Goal: Task Accomplishment & Management: Complete application form

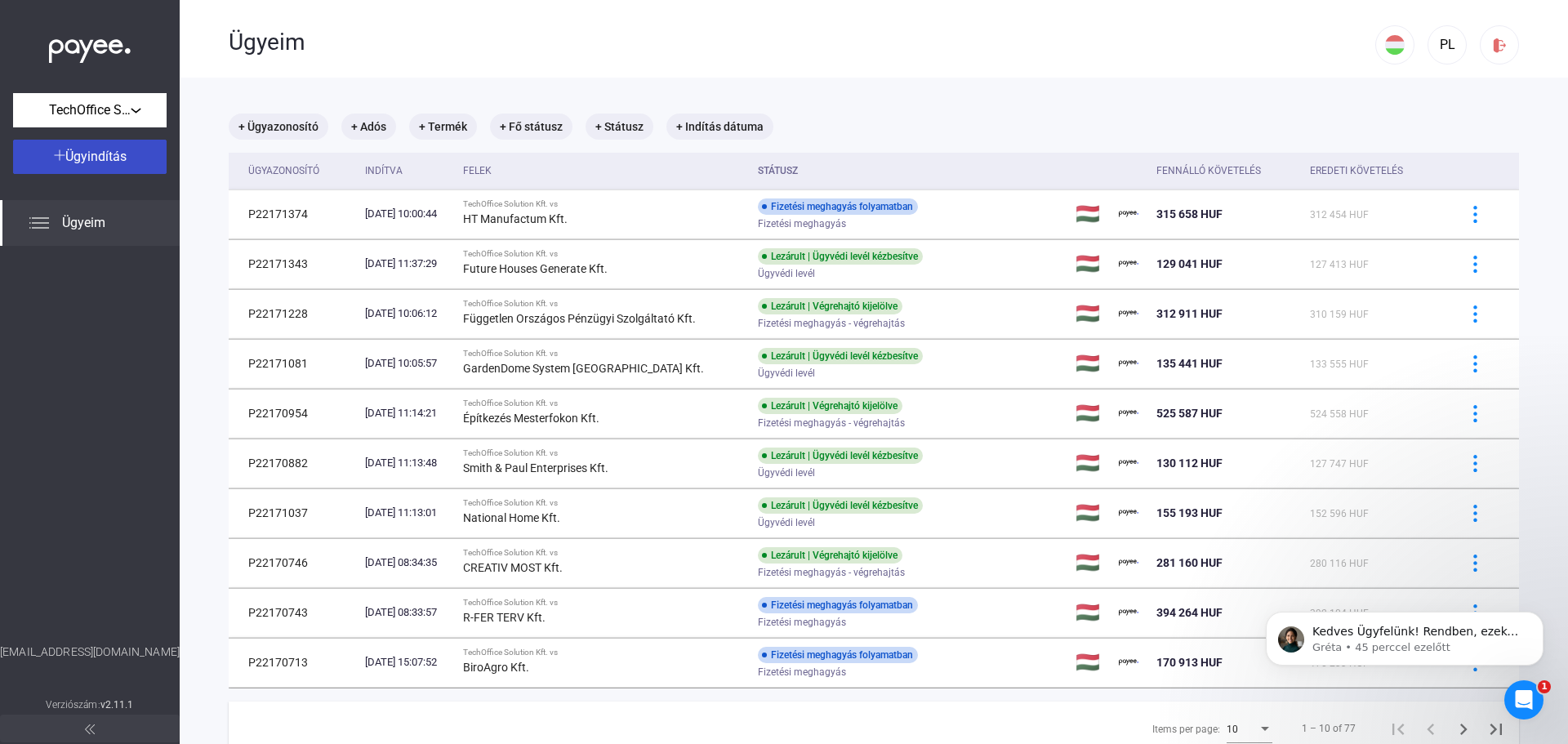
click at [93, 156] on span "Ügyindítás" at bounding box center [97, 156] width 62 height 16
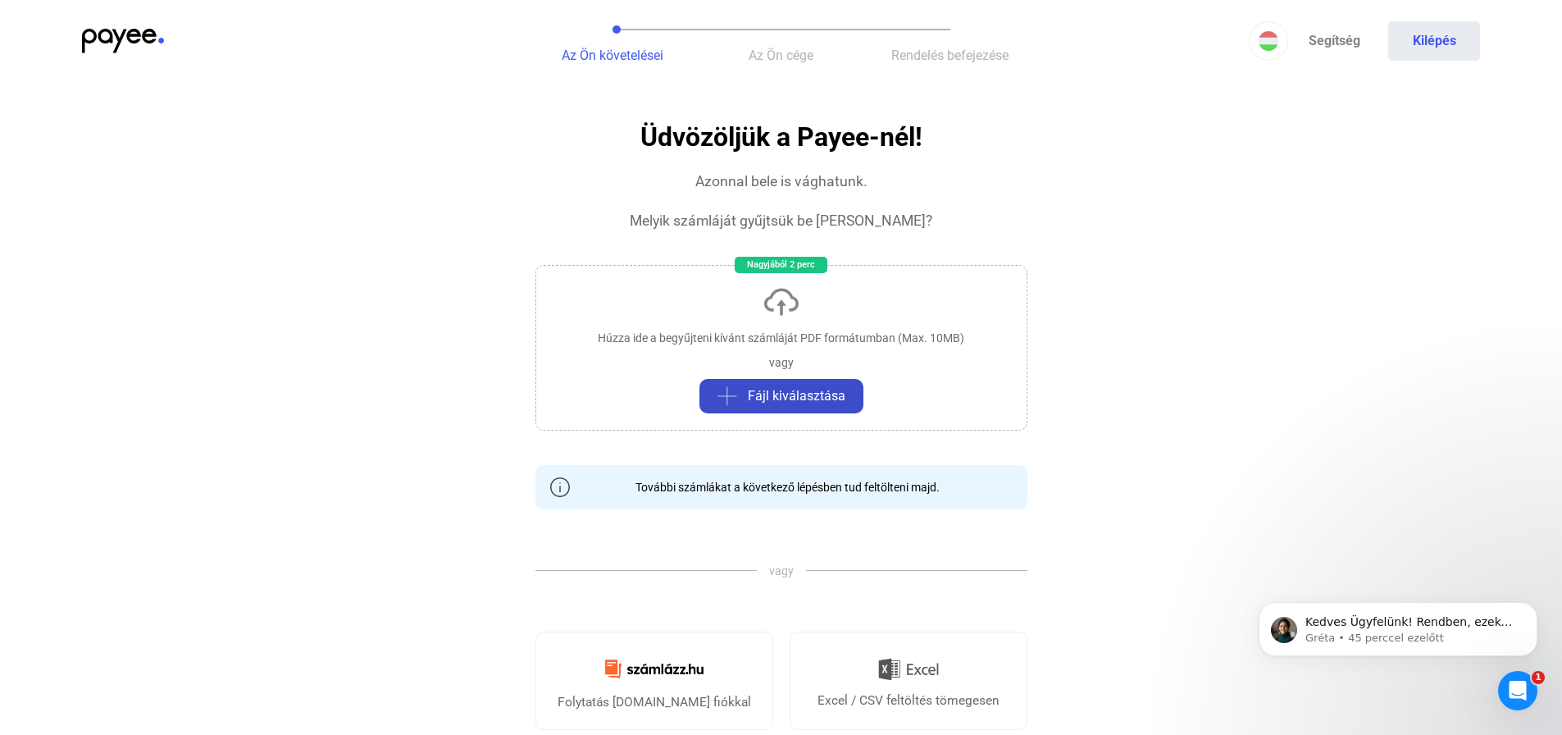
click at [814, 399] on span "Fájl kiválasztása" at bounding box center [797, 396] width 98 height 20
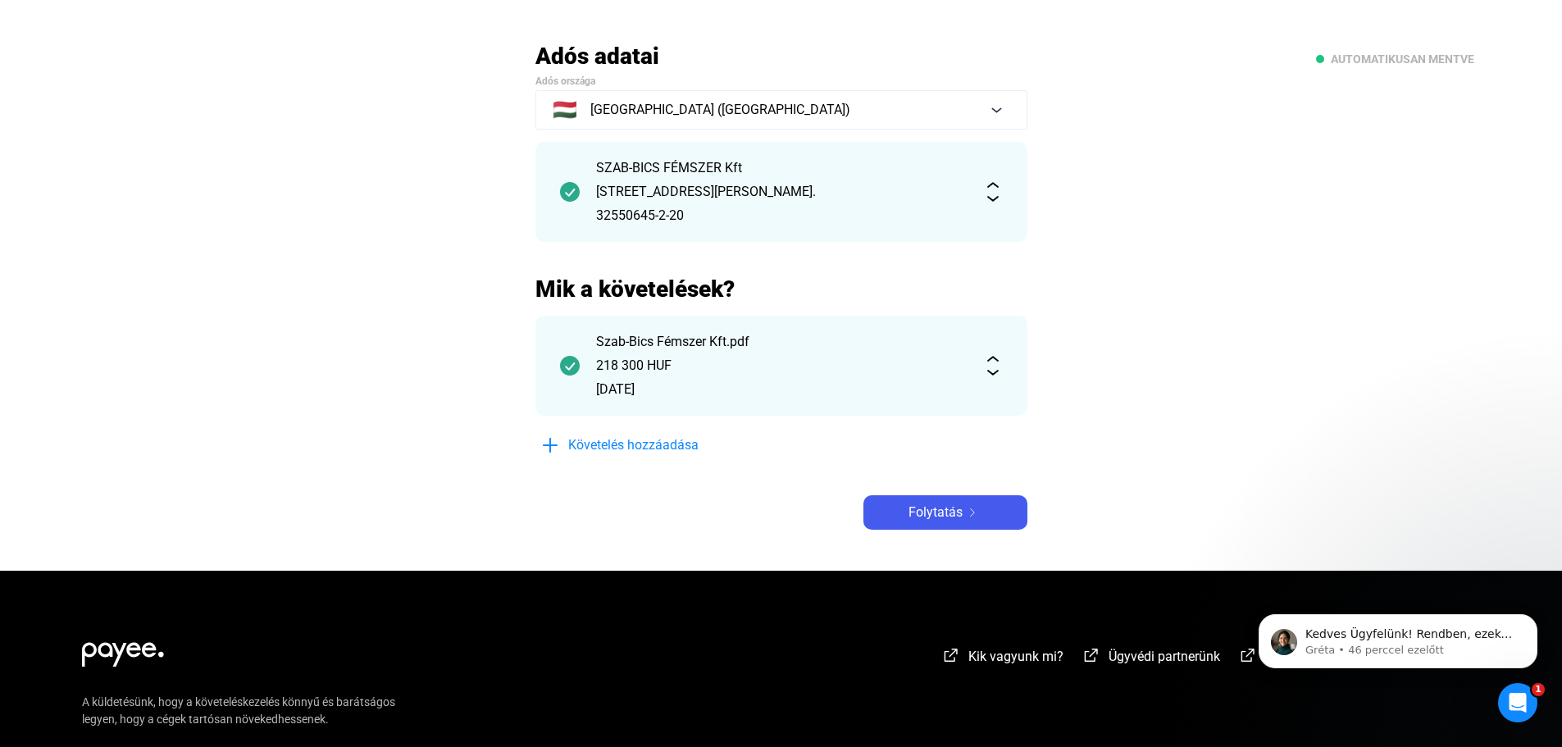
scroll to position [82, 0]
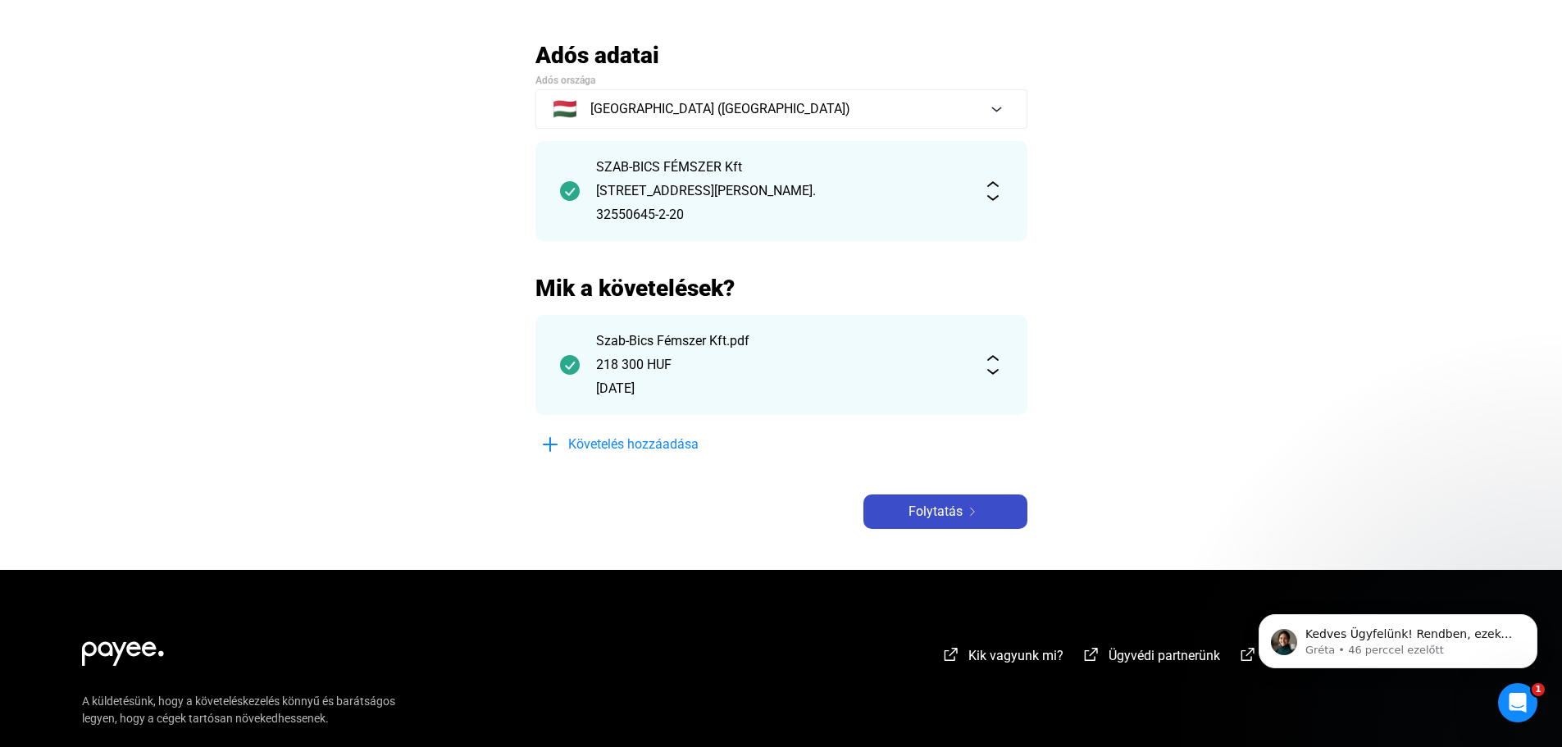
click at [950, 513] on span "Folytatás" at bounding box center [936, 512] width 54 height 20
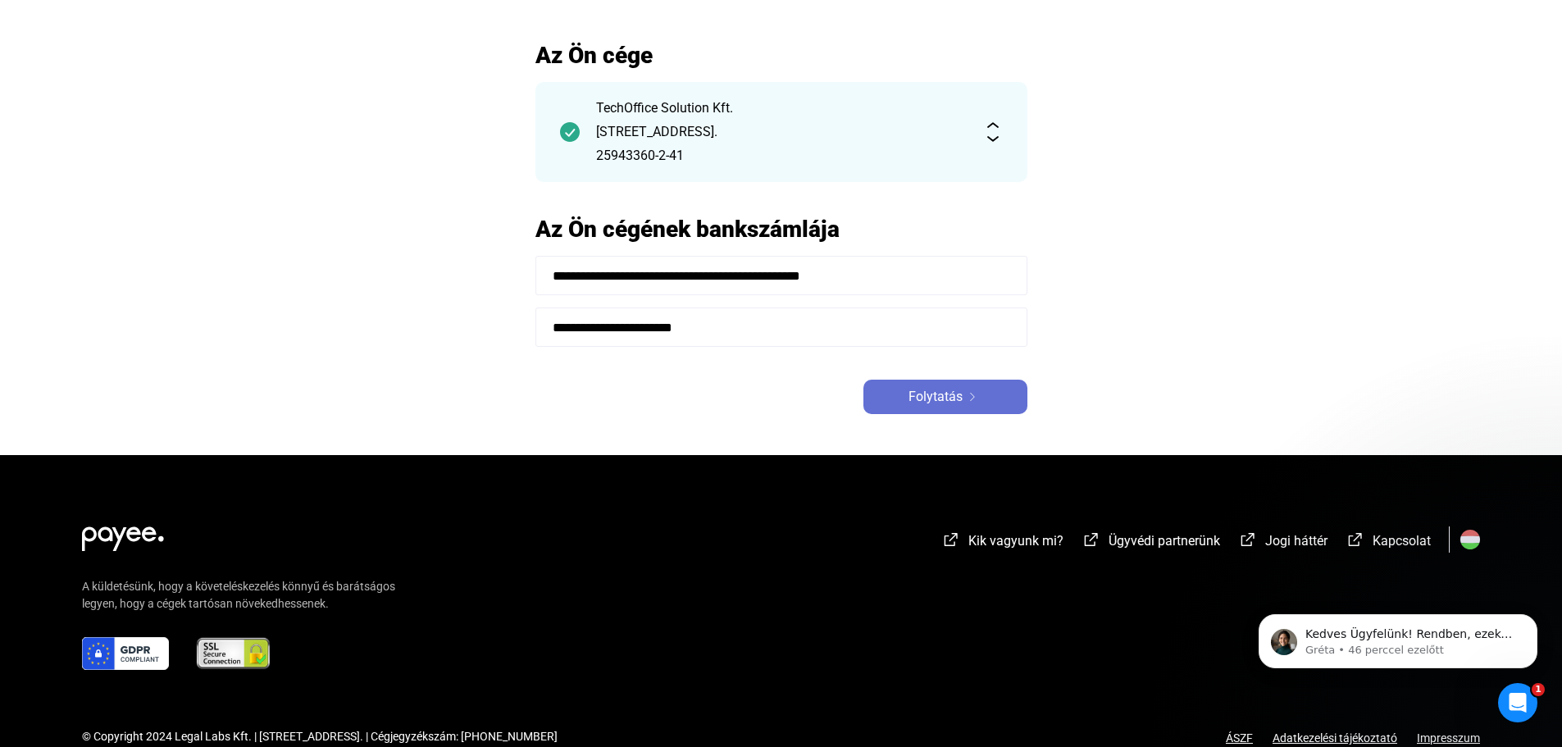
click at [952, 389] on span "Folytatás" at bounding box center [936, 397] width 54 height 20
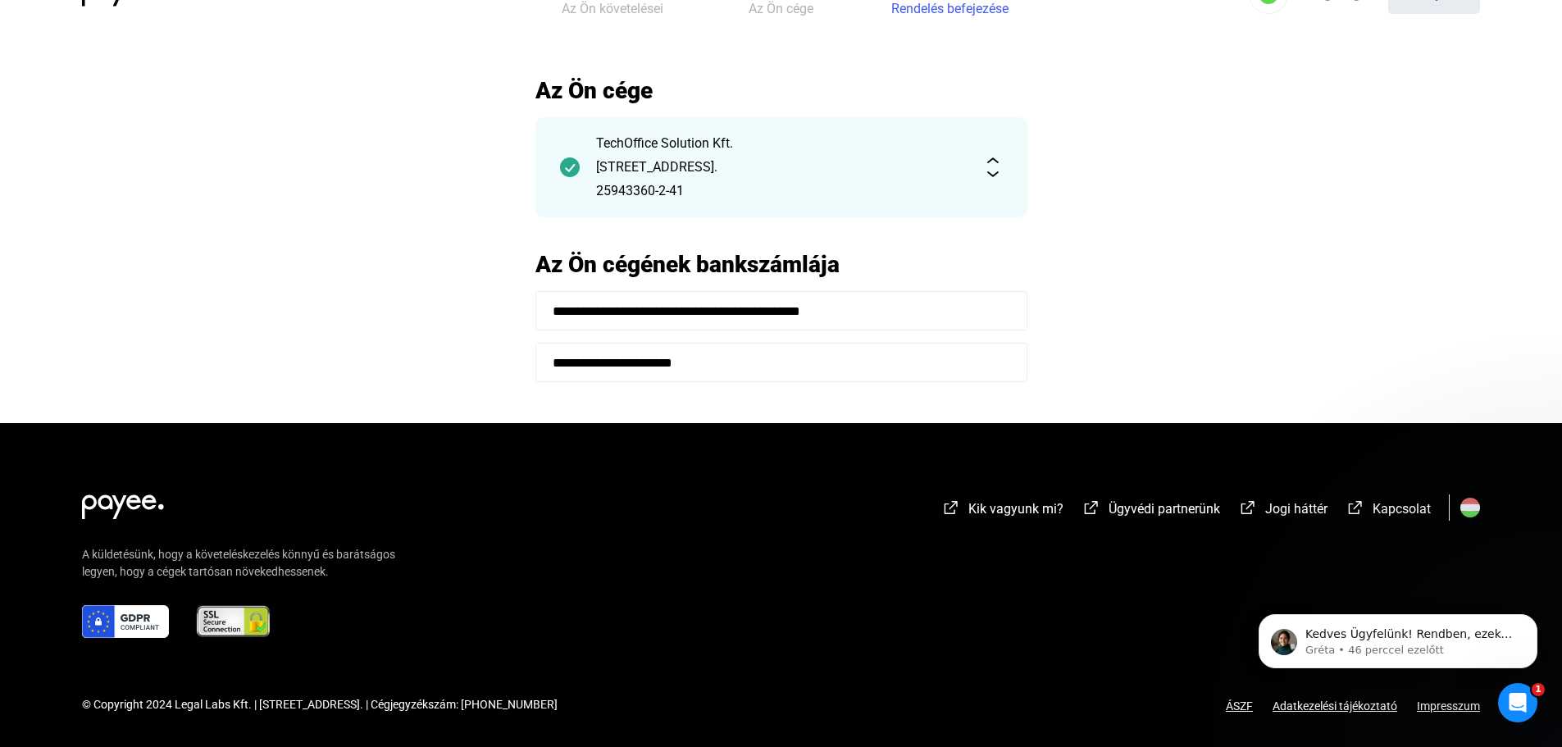
scroll to position [82, 0]
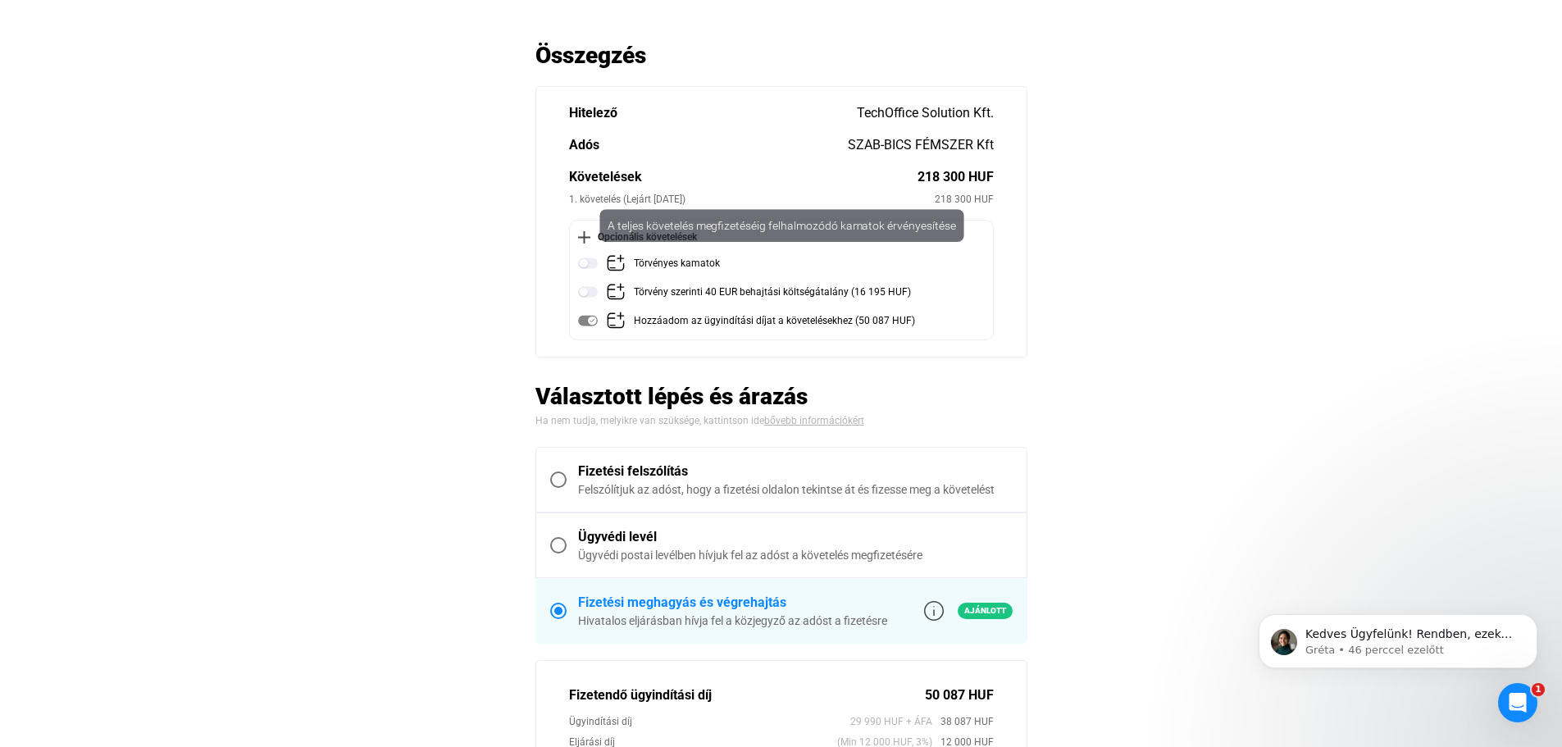
click at [584, 264] on img at bounding box center [588, 263] width 20 height 20
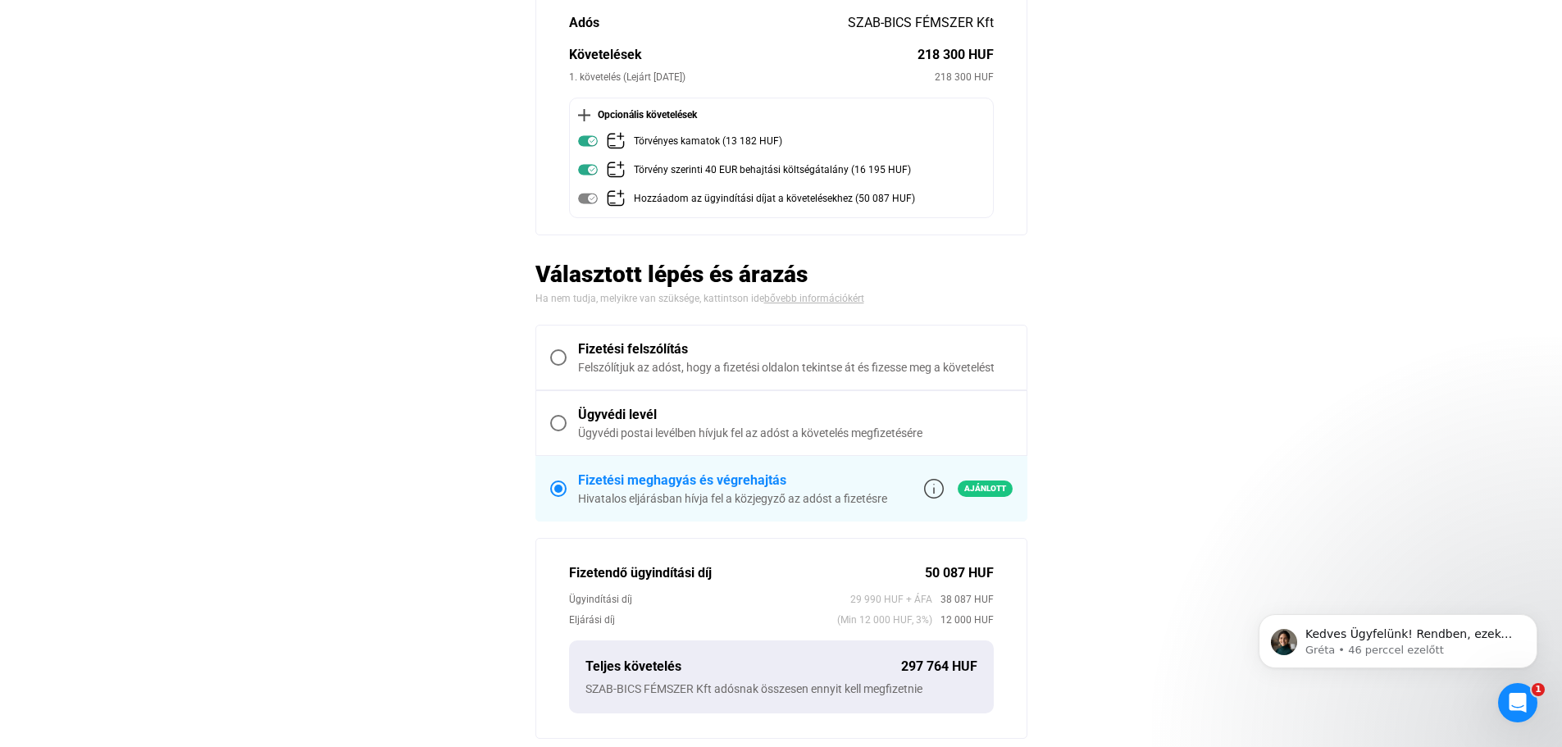
scroll to position [246, 0]
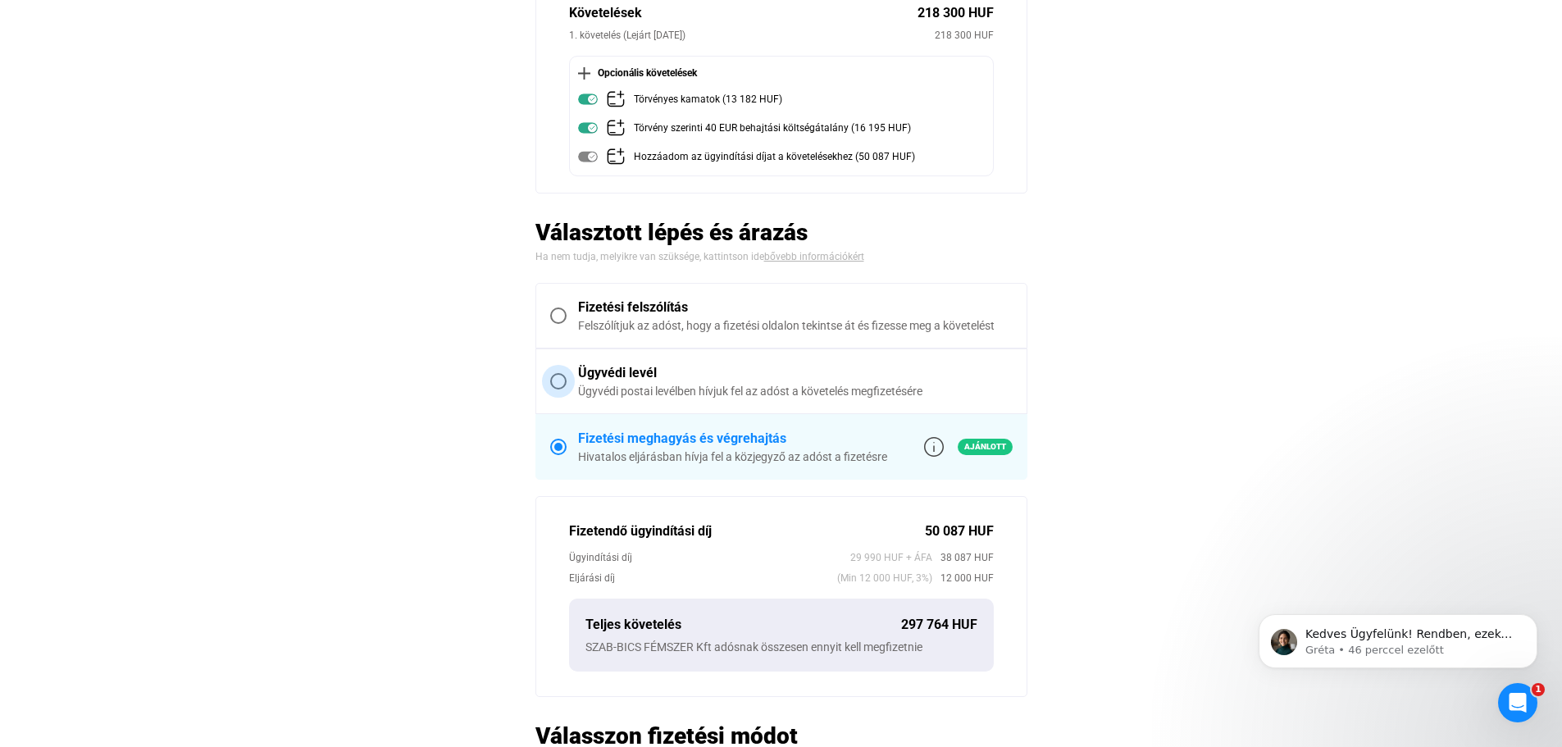
click at [692, 362] on label "Ügyvédi levél Ügyvédi postai levélben hívjuk fel az adóst a követelés megfizeté…" at bounding box center [781, 381] width 490 height 64
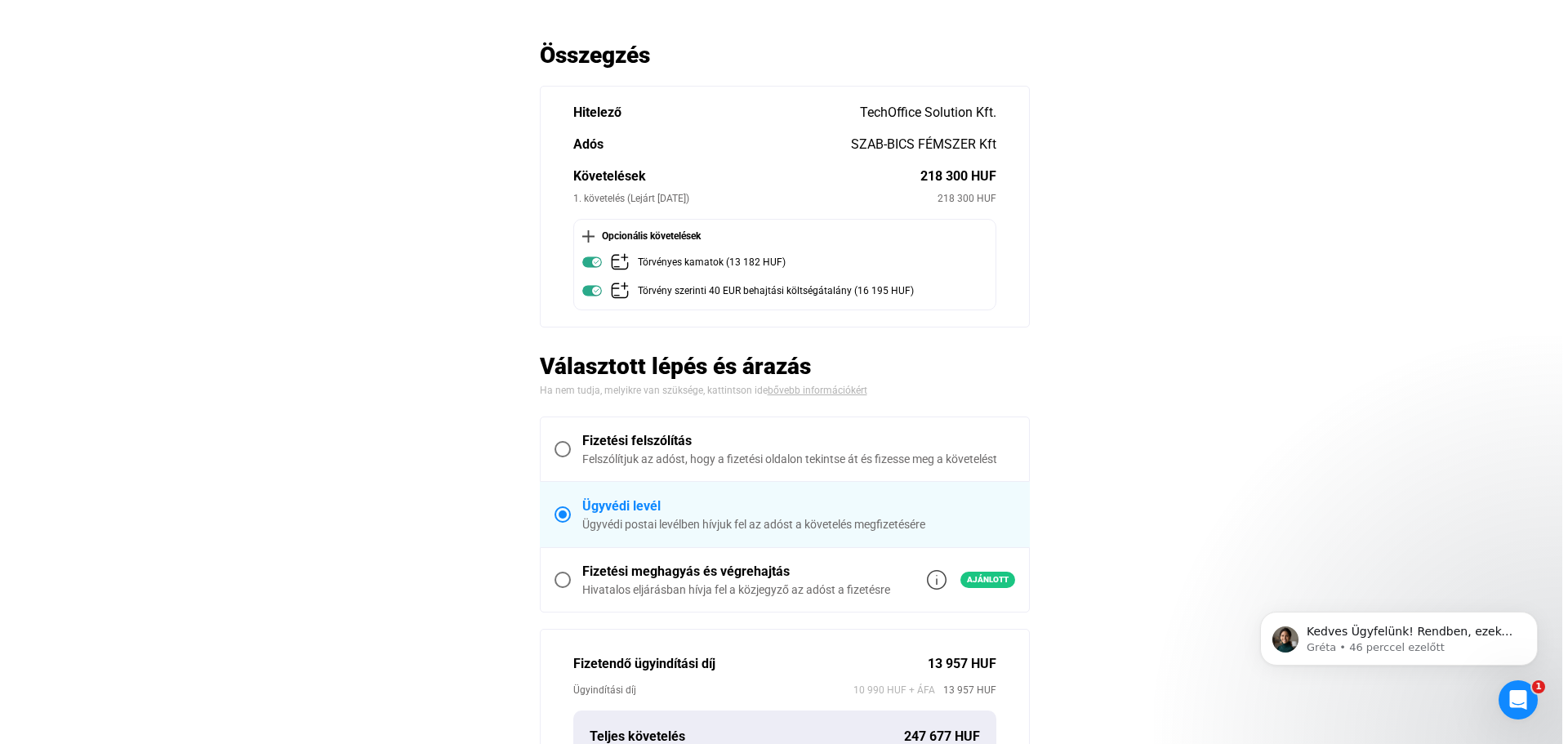
scroll to position [0, 0]
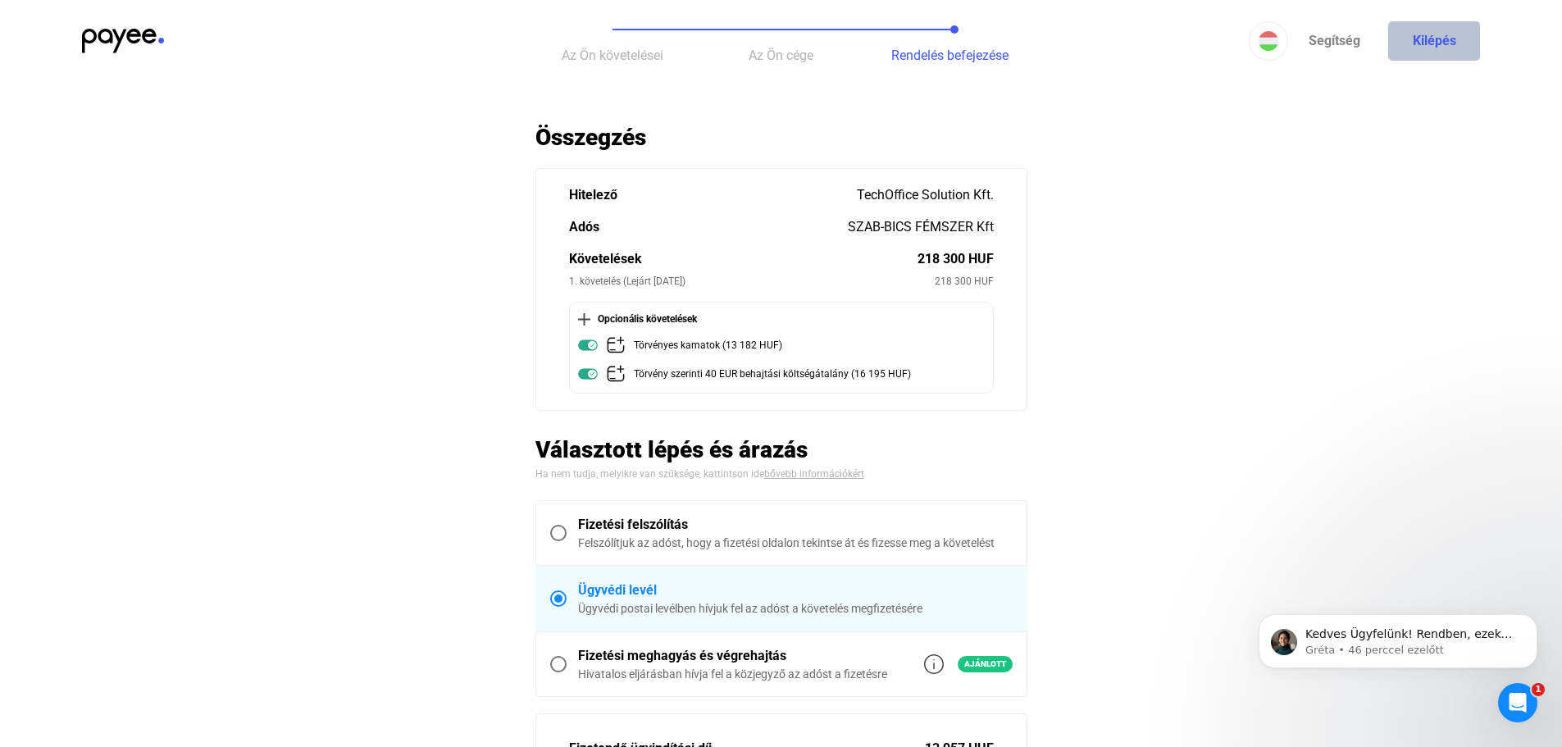
click at [1428, 49] on button "Kilépés" at bounding box center [1434, 40] width 92 height 39
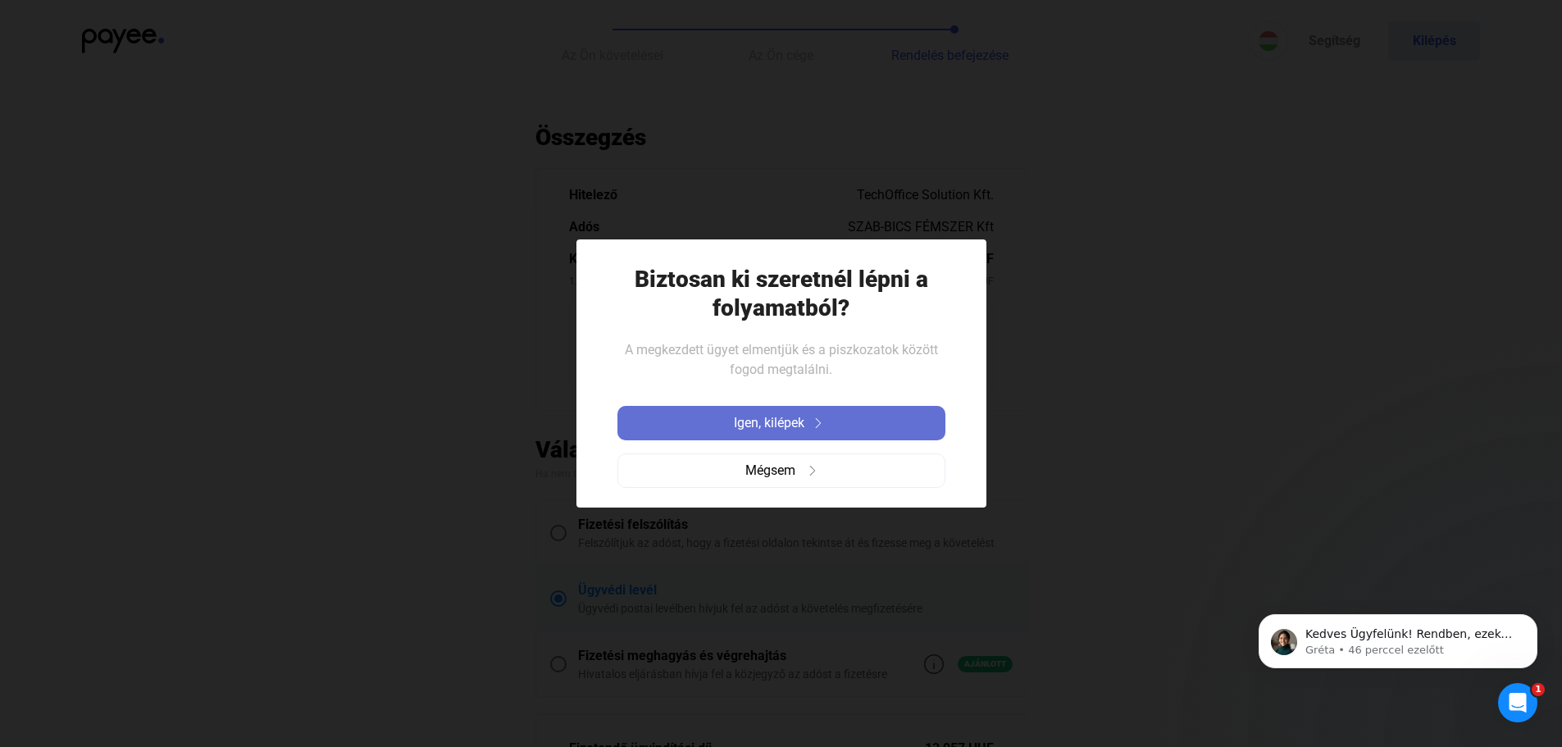
click at [813, 421] on img at bounding box center [819, 423] width 20 height 10
